Goal: Task Accomplishment & Management: Use online tool/utility

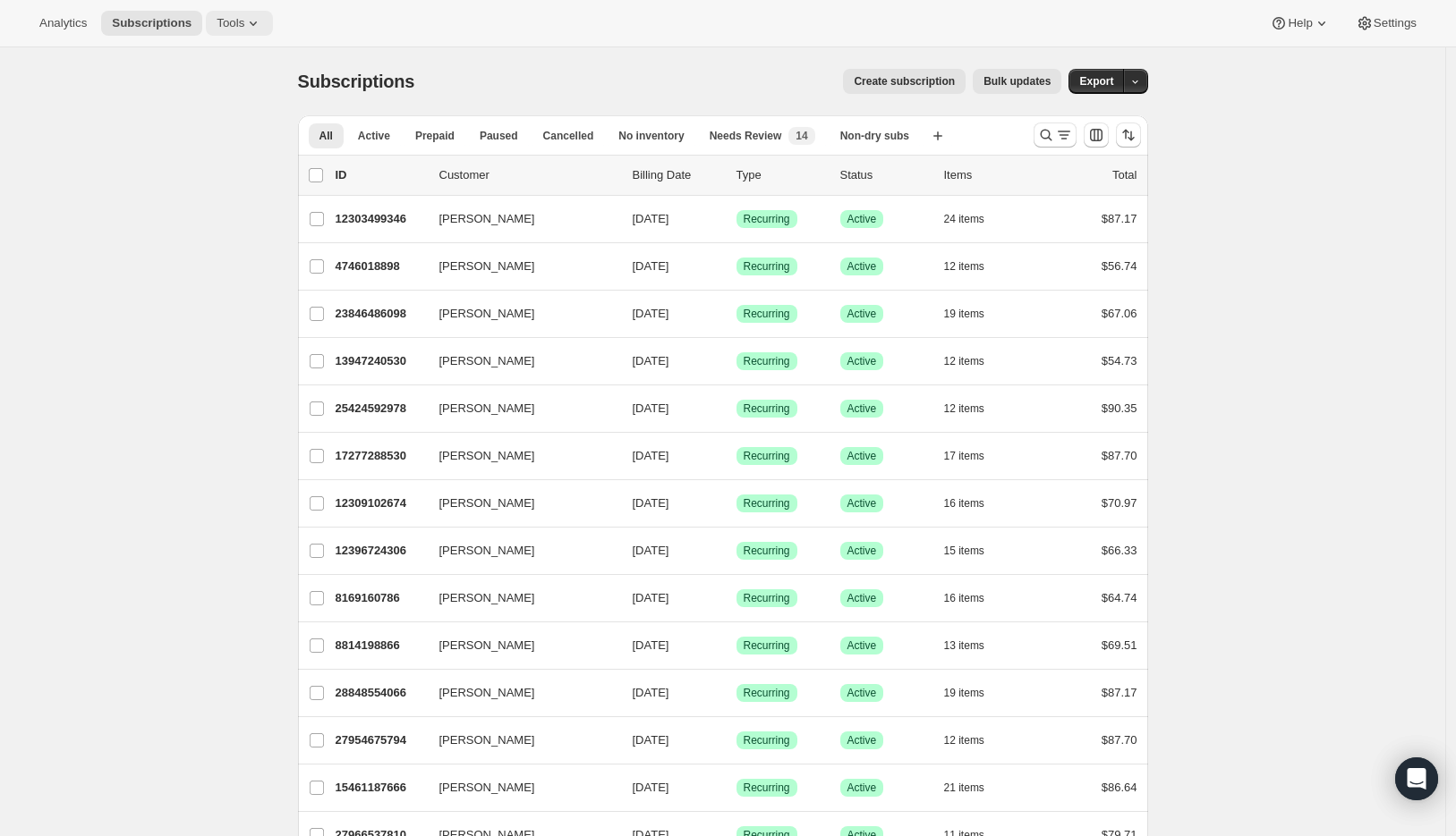
click at [256, 29] on icon at bounding box center [253, 23] width 18 height 18
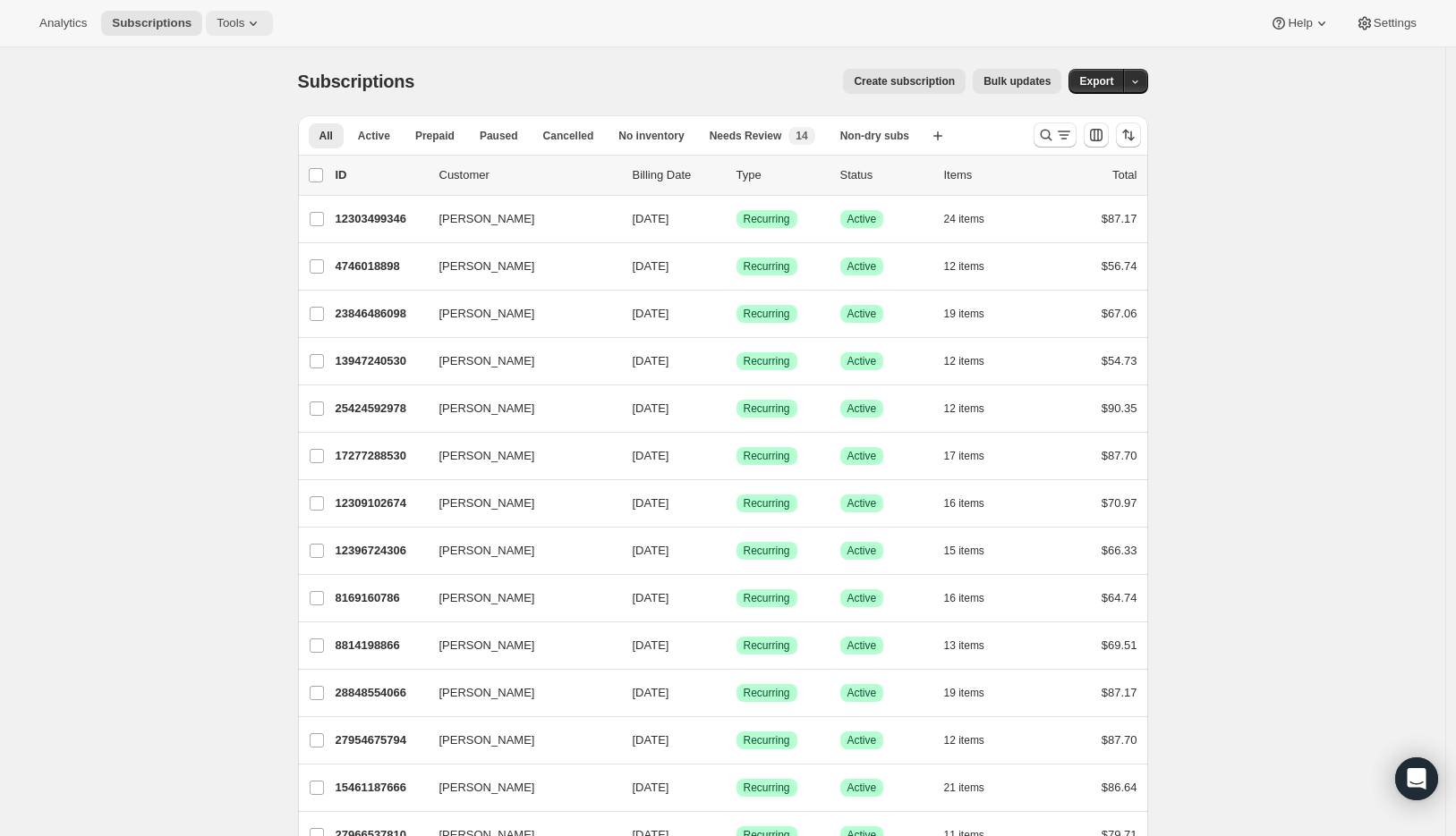
click at [260, 30] on icon at bounding box center [253, 23] width 18 height 18
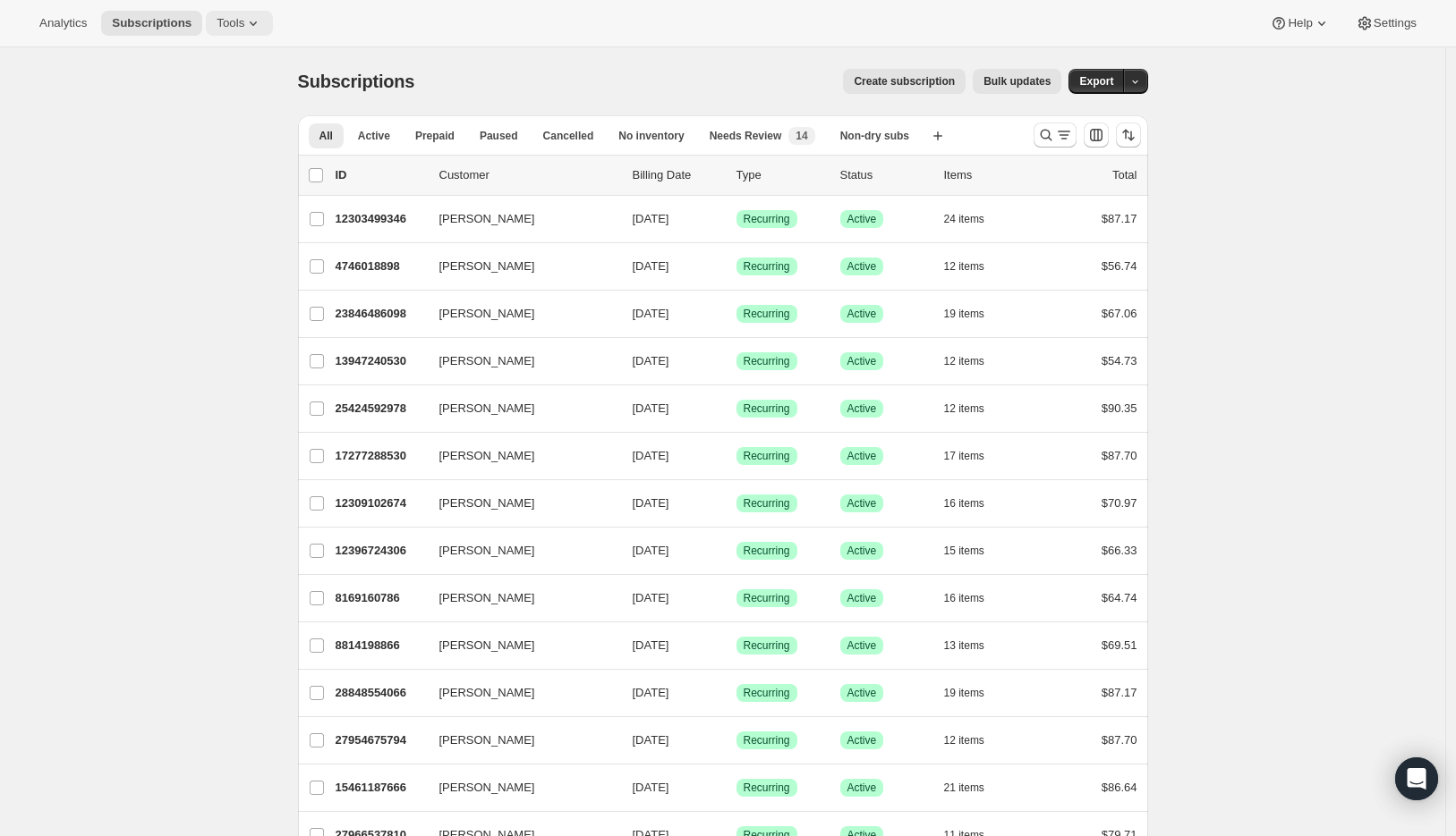
click at [244, 26] on span "Tools" at bounding box center [230, 23] width 28 height 14
click at [245, 117] on span "Bundles" at bounding box center [253, 122] width 158 height 18
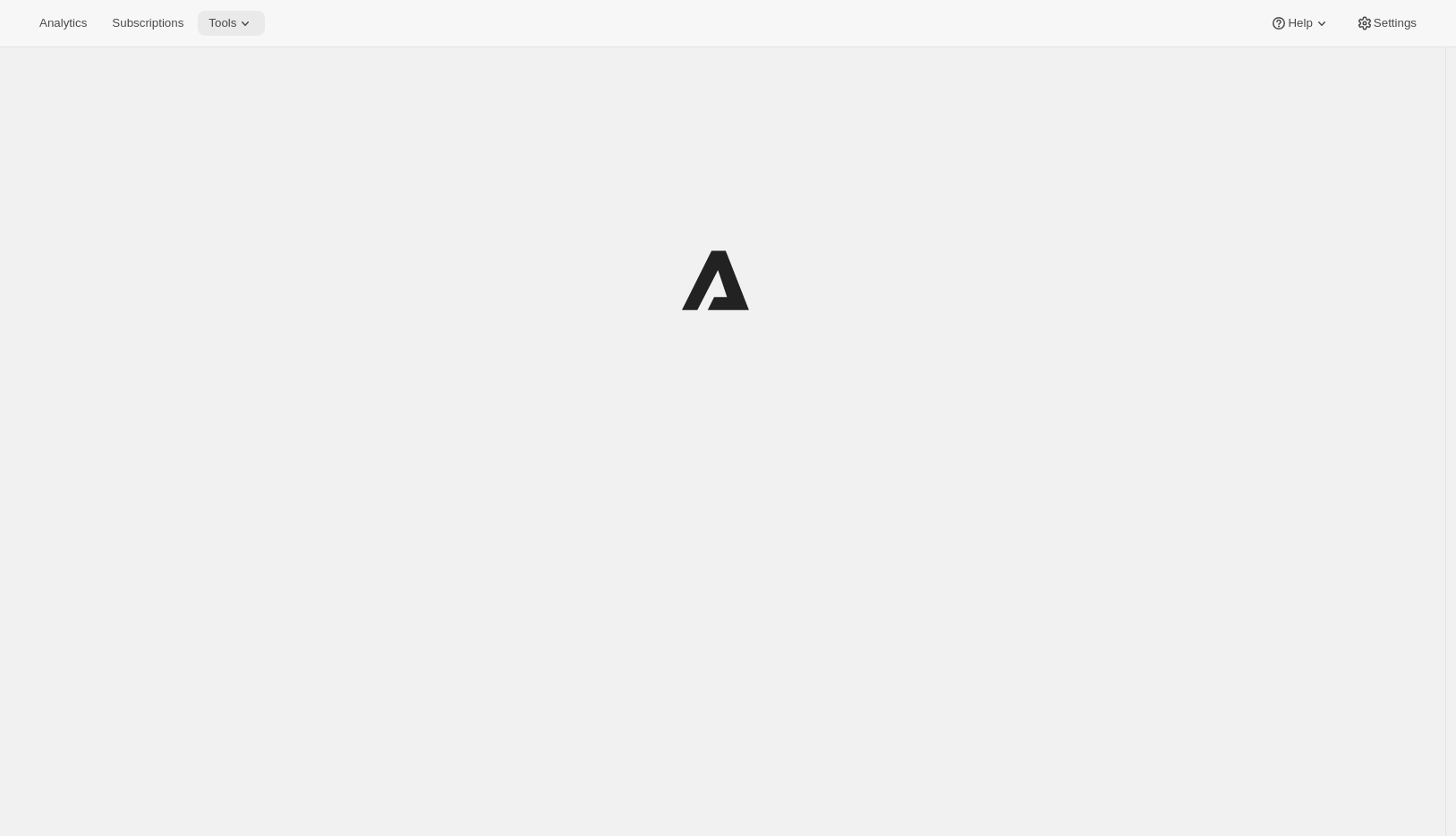
click at [236, 11] on button "Tools" at bounding box center [231, 23] width 67 height 25
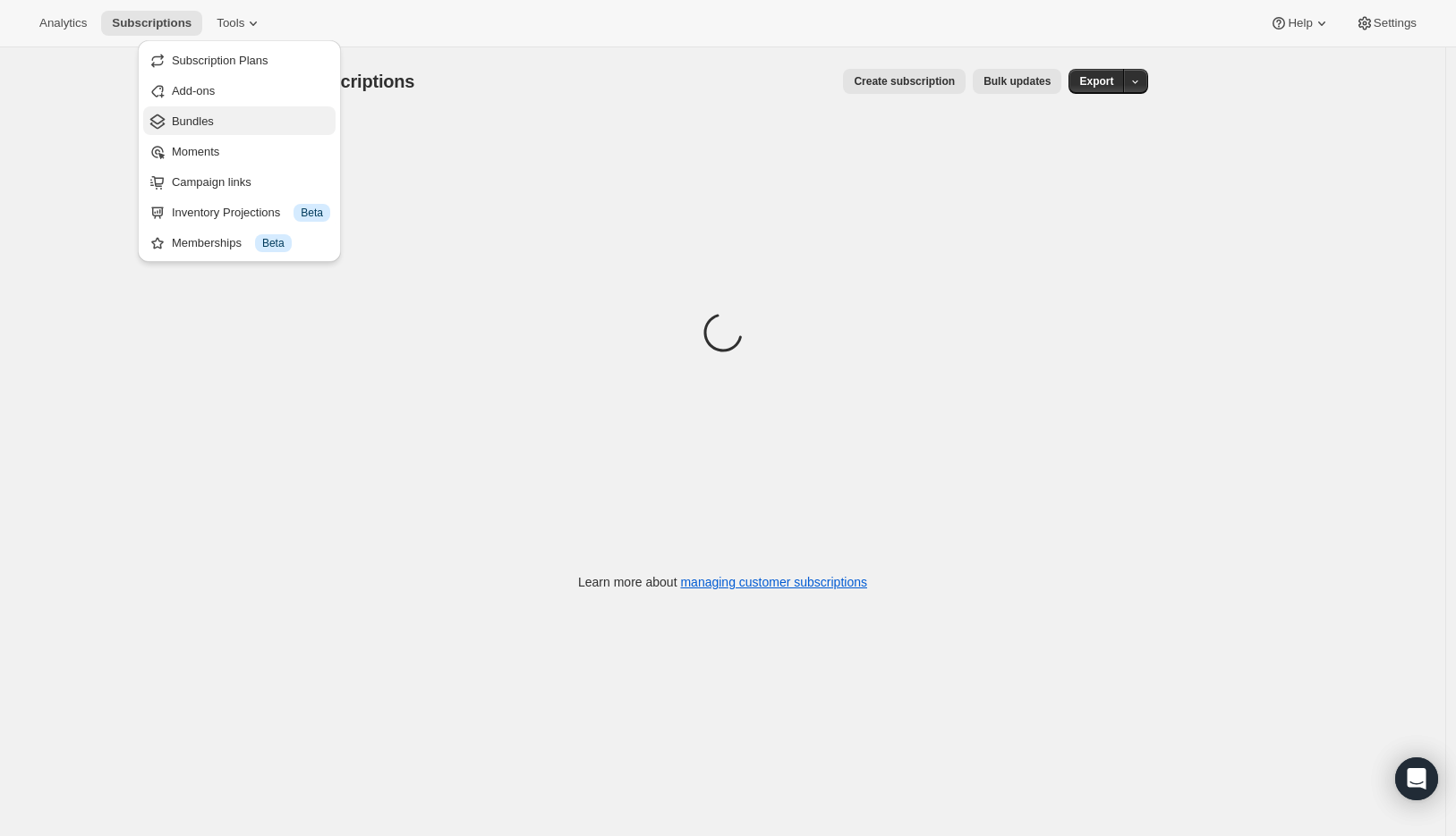
click at [228, 123] on span "Bundles" at bounding box center [251, 122] width 158 height 18
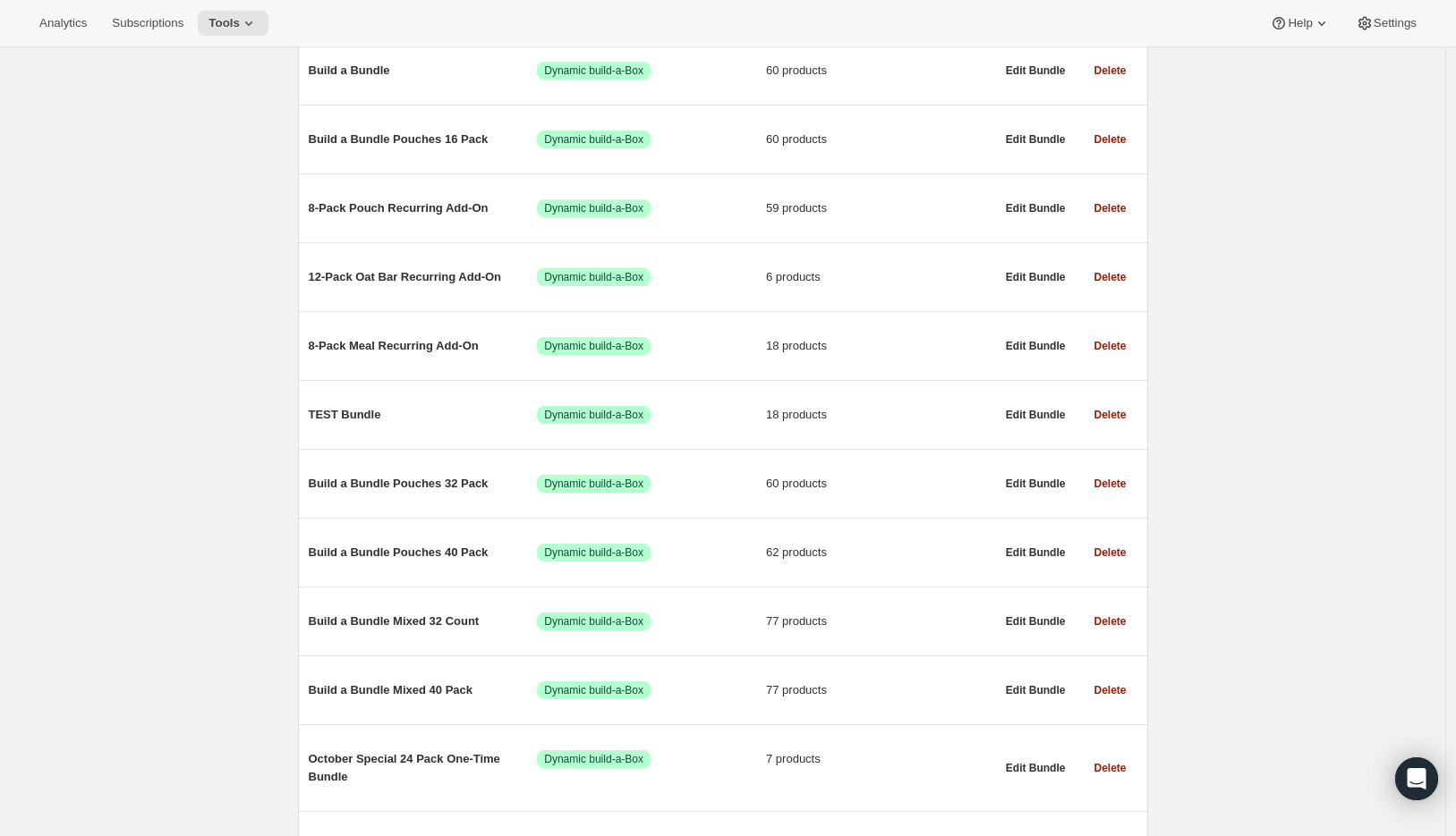
scroll to position [411, 0]
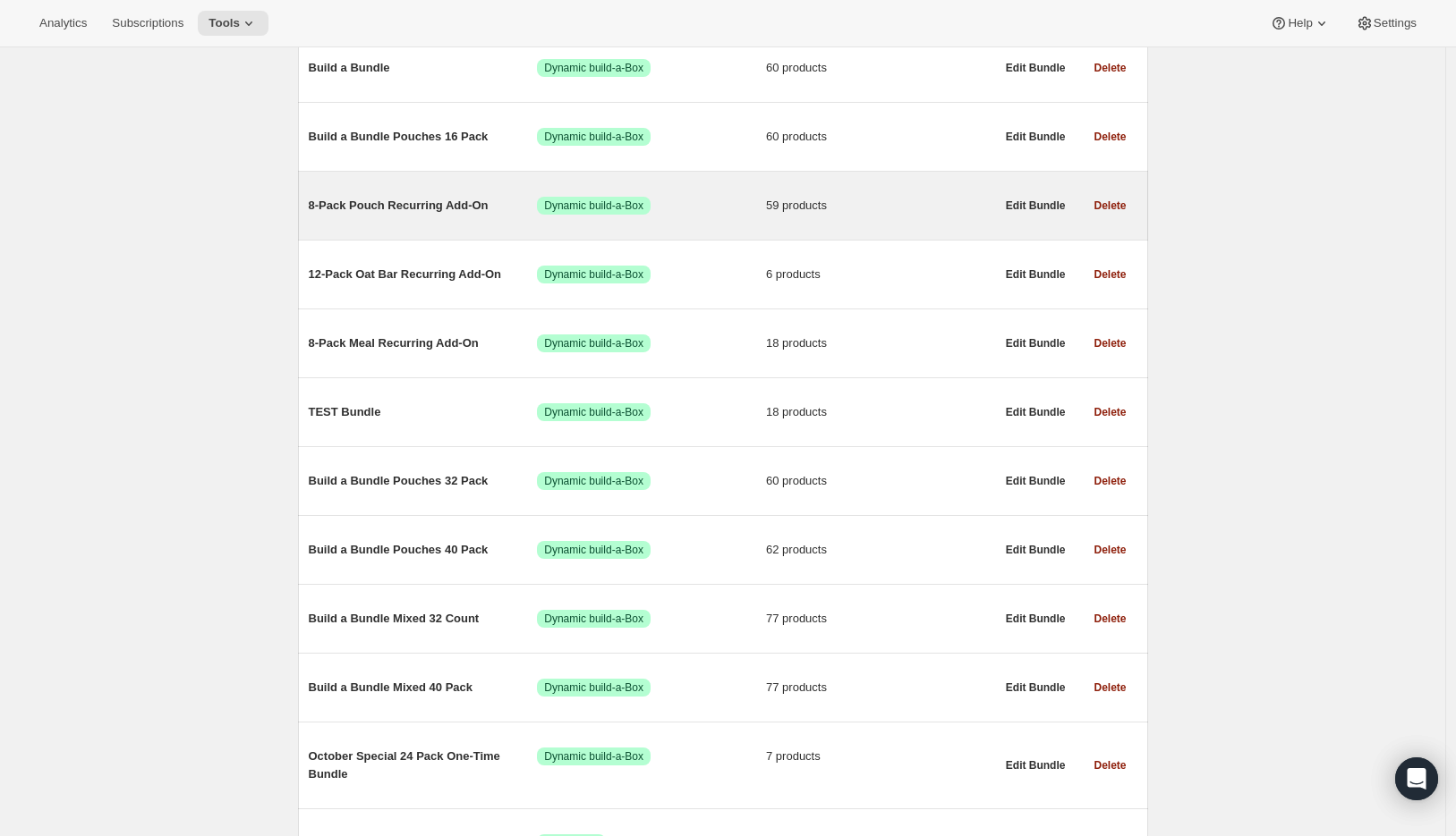
click at [387, 208] on span "8-Pack Pouch Recurring Add-On" at bounding box center [424, 206] width 229 height 18
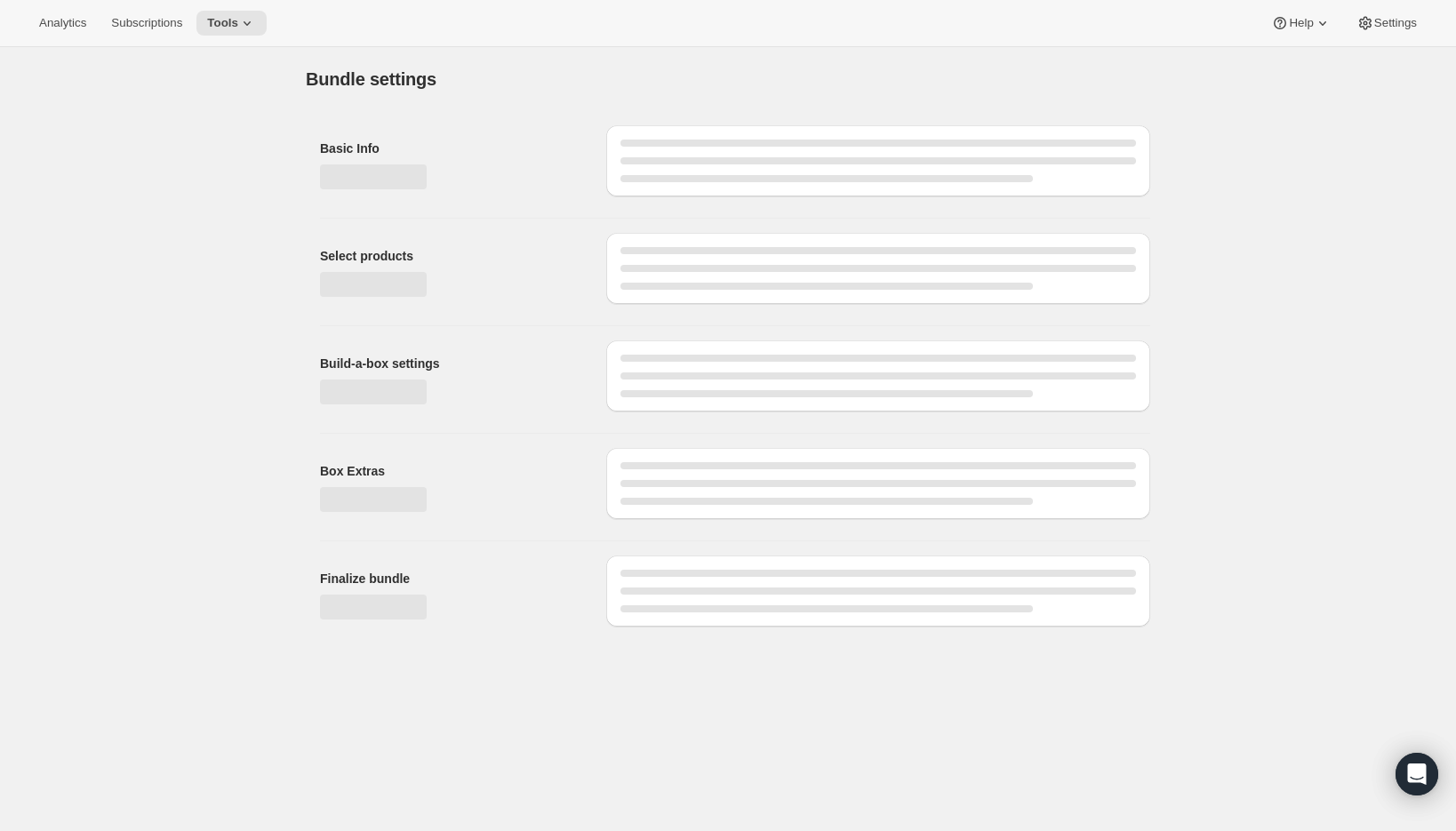
type input "8-Pack Pouch Recurring Add-On"
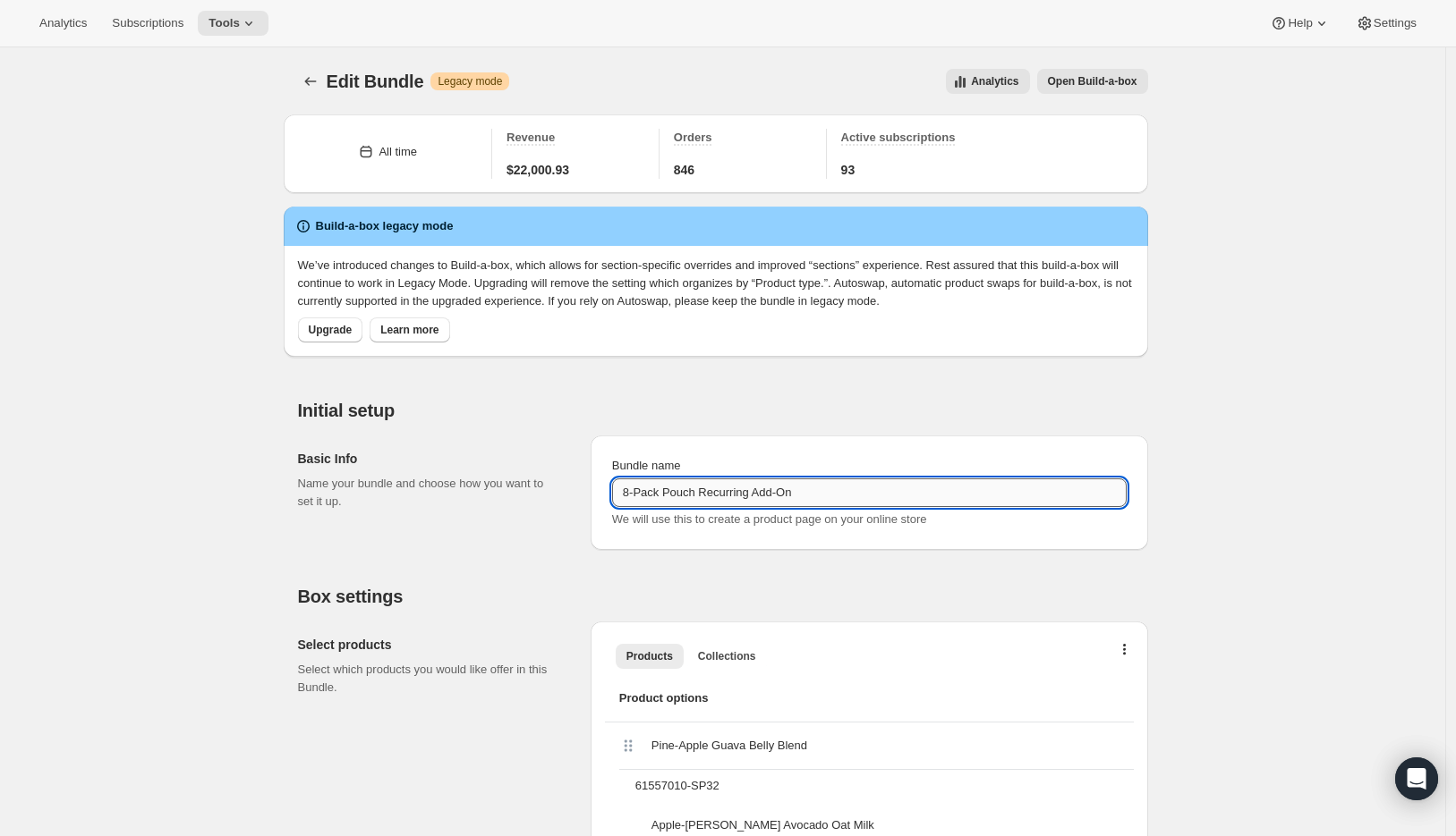
click at [892, 494] on input "8-Pack Pouch Recurring Add-On" at bounding box center [869, 493] width 515 height 29
